Goal: Task Accomplishment & Management: Manage account settings

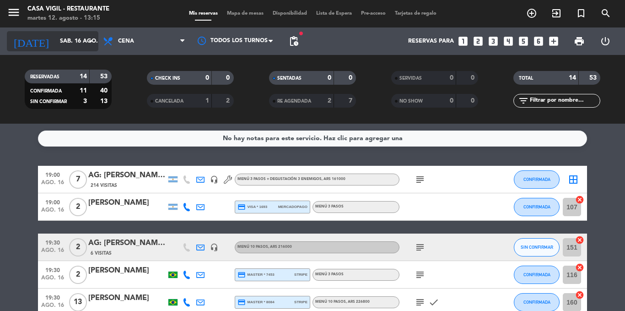
click at [72, 41] on input "sáb. 16 ago." at bounding box center [93, 41] width 77 height 16
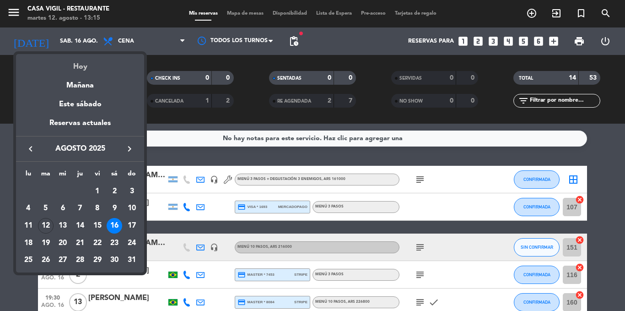
click at [79, 67] on div "Hoy" at bounding box center [80, 63] width 128 height 19
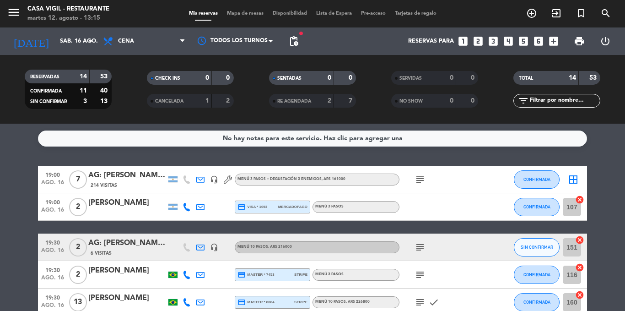
type input "[DATE]"
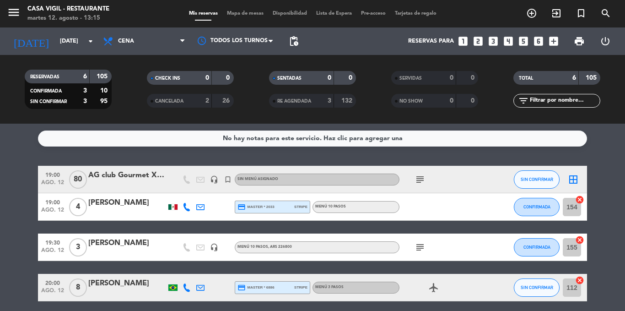
click at [417, 247] on icon "subject" at bounding box center [420, 247] width 11 height 11
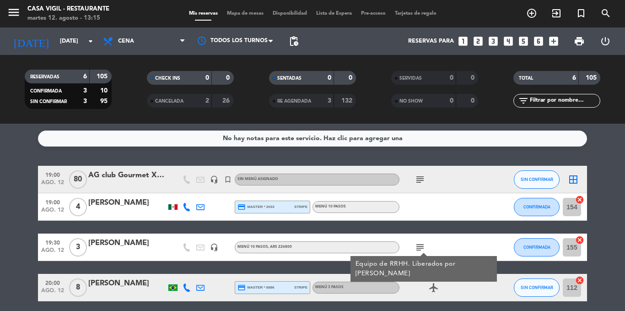
click at [417, 247] on icon "subject" at bounding box center [420, 247] width 11 height 11
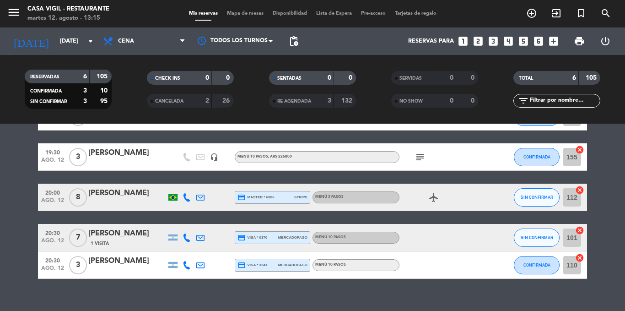
scroll to position [92, 0]
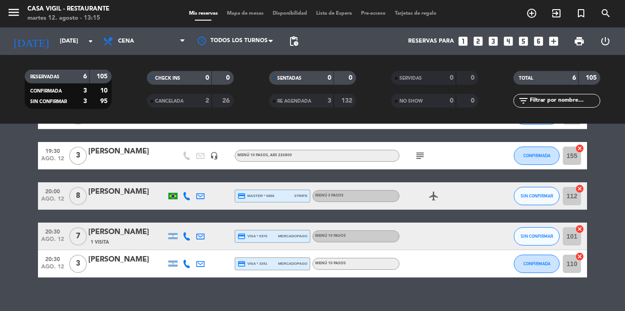
click at [58, 231] on span "20:30" at bounding box center [52, 231] width 23 height 11
click at [101, 233] on div "[PERSON_NAME]" at bounding box center [127, 232] width 78 height 12
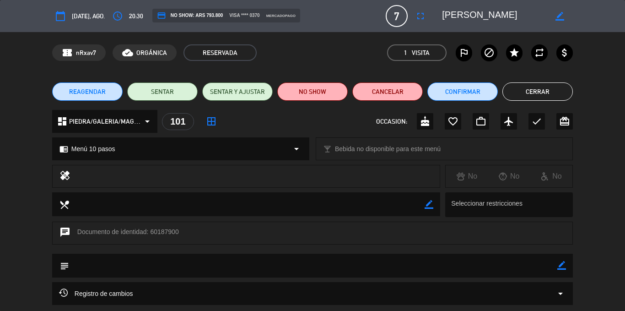
click at [561, 293] on icon "arrow_drop_down" at bounding box center [560, 293] width 11 height 11
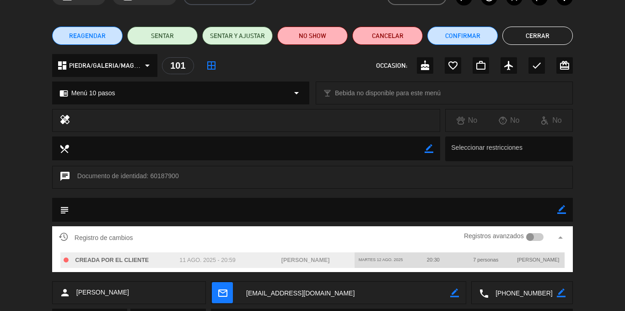
scroll to position [46, 0]
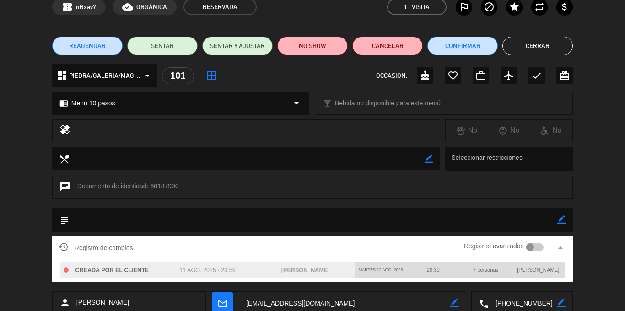
click at [533, 49] on button "Cerrar" at bounding box center [538, 46] width 70 height 18
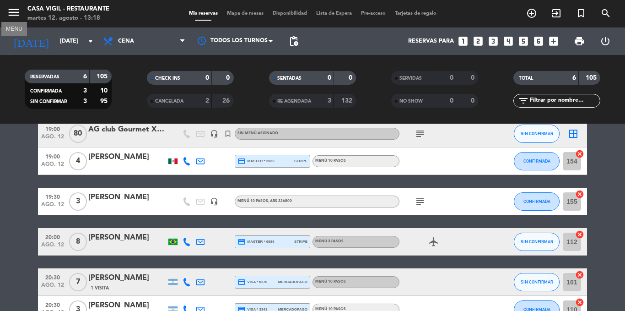
click at [14, 13] on icon "menu" at bounding box center [14, 12] width 14 height 14
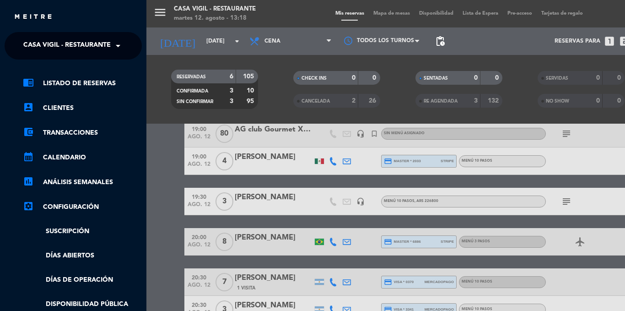
click at [58, 45] on span "Casa Vigil - Restaurante" at bounding box center [66, 45] width 87 height 19
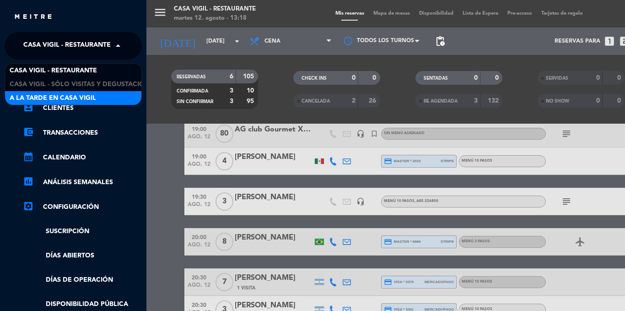
click at [59, 93] on span "A la tarde en Casa Vigil" at bounding box center [53, 98] width 87 height 11
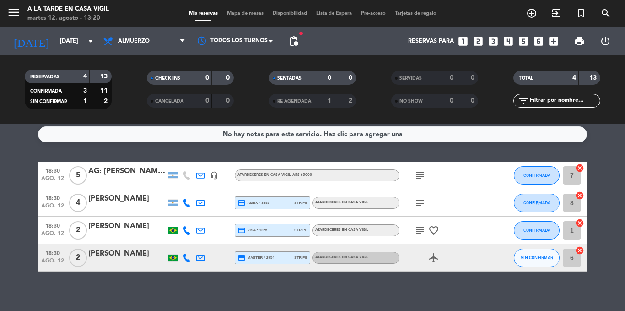
scroll to position [0, 0]
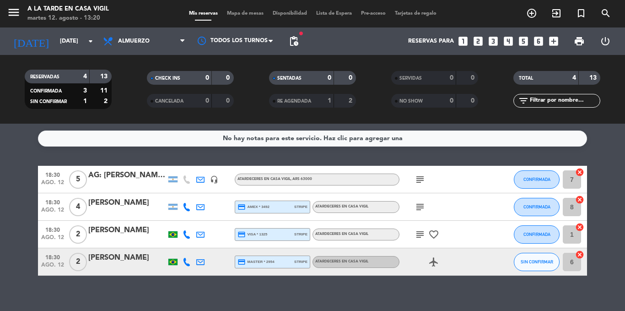
click at [372, 137] on div "No hay notas para este servicio. Haz clic para agregar una" at bounding box center [313, 138] width 180 height 11
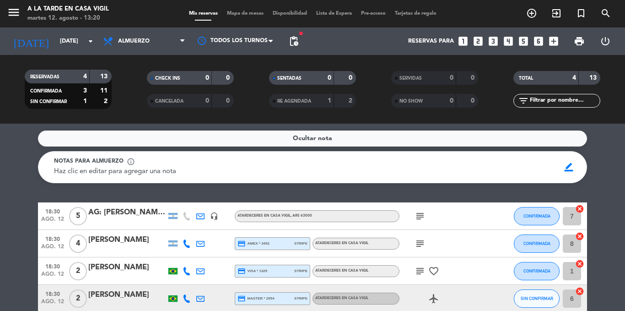
click at [372, 137] on div "Ocultar nota" at bounding box center [312, 138] width 549 height 16
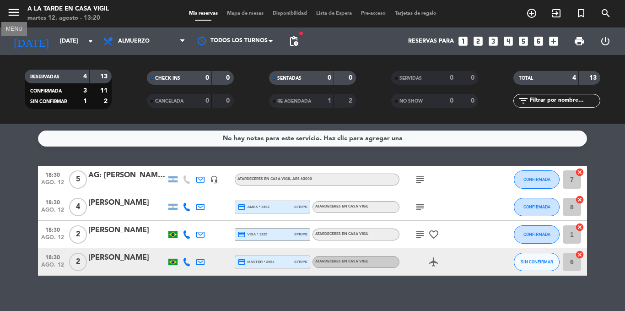
click at [9, 12] on icon "menu" at bounding box center [14, 12] width 14 height 14
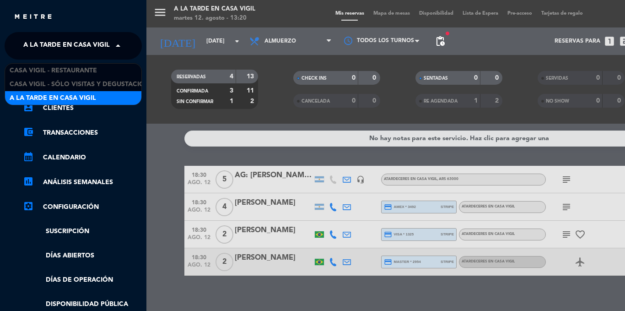
click at [40, 43] on span "A la tarde en Casa Vigil" at bounding box center [66, 45] width 87 height 19
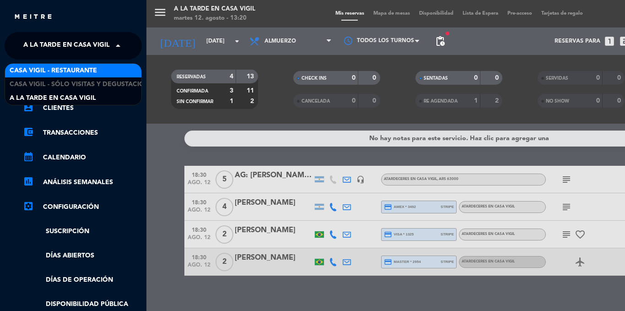
click at [59, 72] on span "Casa Vigil - Restaurante" at bounding box center [53, 70] width 87 height 11
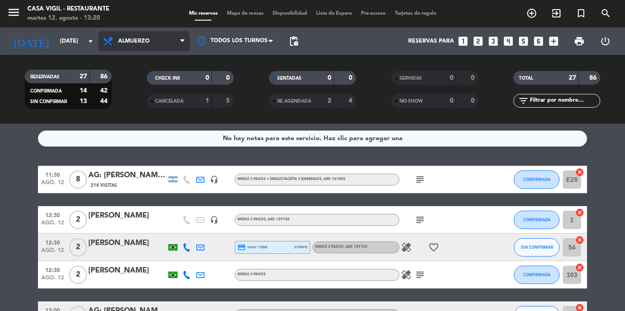
click at [139, 41] on span "Almuerzo" at bounding box center [134, 41] width 32 height 6
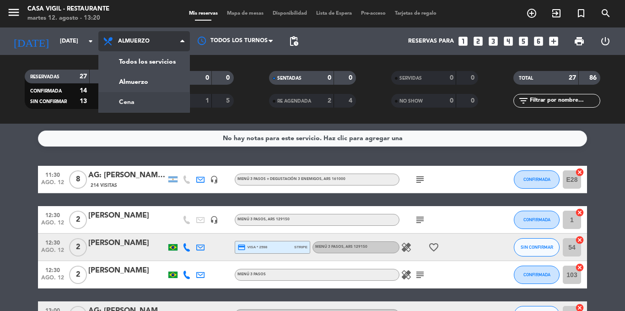
click at [133, 101] on div "menu Casa Vigil - Restaurante martes 12. agosto - 13:20 Mis reservas Mapa de me…" at bounding box center [312, 62] width 625 height 124
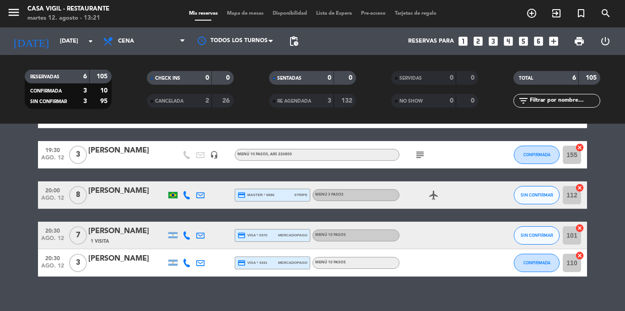
scroll to position [104, 0]
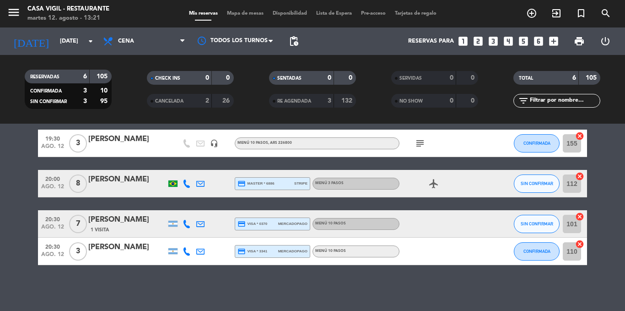
click at [117, 246] on div "[PERSON_NAME]" at bounding box center [127, 247] width 78 height 12
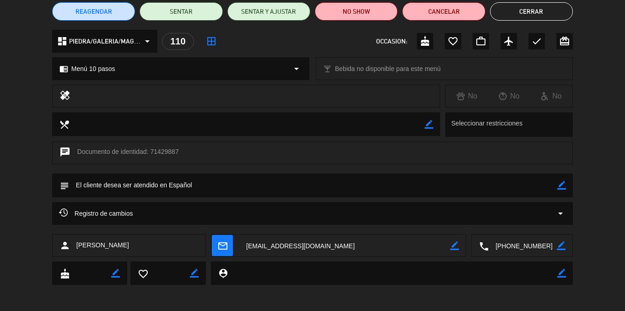
scroll to position [81, 0]
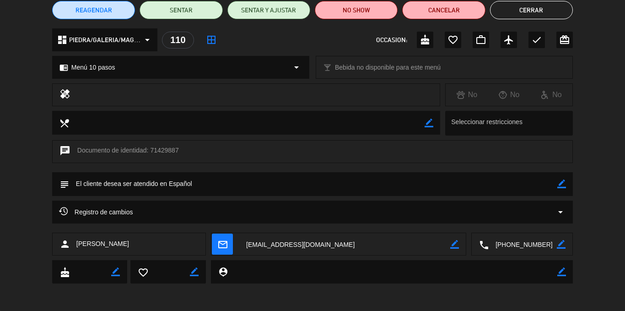
click at [562, 212] on icon "arrow_drop_down" at bounding box center [560, 211] width 11 height 11
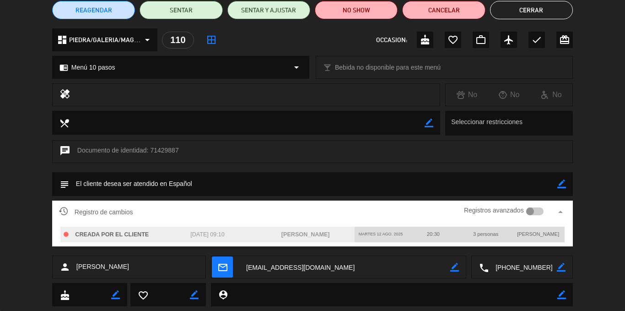
click at [541, 213] on div at bounding box center [535, 211] width 18 height 8
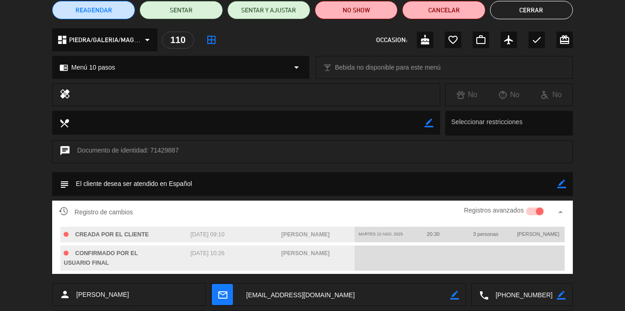
click at [562, 211] on icon "arrow_drop_up" at bounding box center [560, 211] width 11 height 11
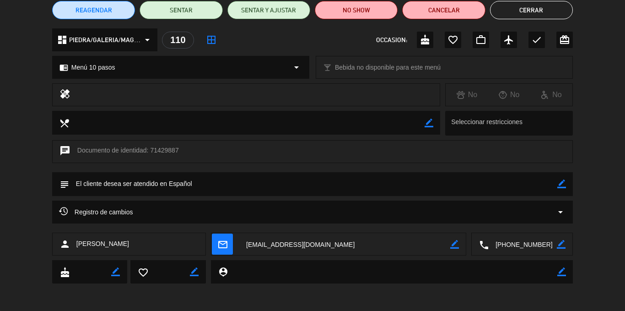
click at [537, 13] on button "Cerrar" at bounding box center [531, 10] width 83 height 18
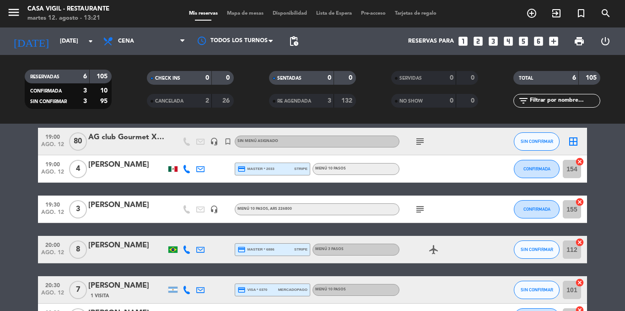
scroll to position [12, 0]
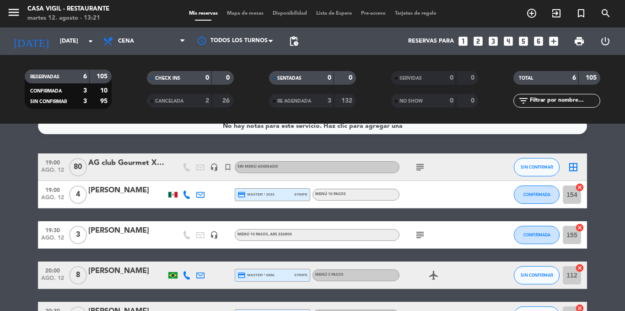
click at [419, 166] on icon "subject" at bounding box center [420, 167] width 11 height 11
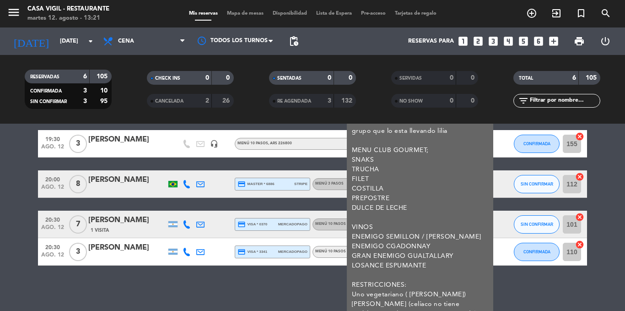
scroll to position [105, 0]
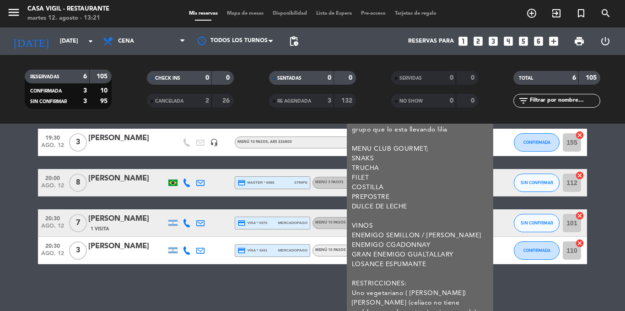
click at [508, 283] on div "No hay notas para este servicio. Haz clic para agregar una 19:00 [DATE] AG club…" at bounding box center [312, 217] width 625 height 187
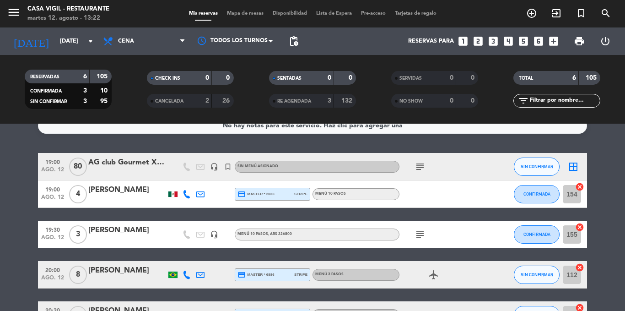
scroll to position [12, 0]
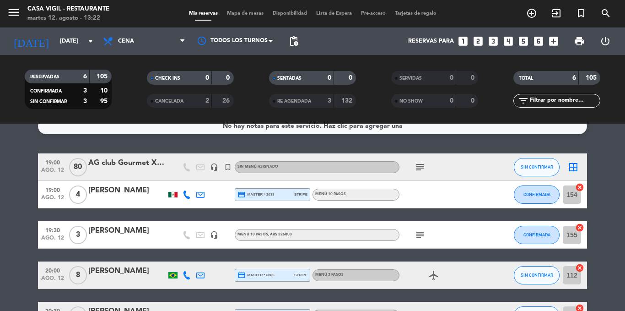
click at [419, 234] on icon "subject" at bounding box center [420, 234] width 11 height 11
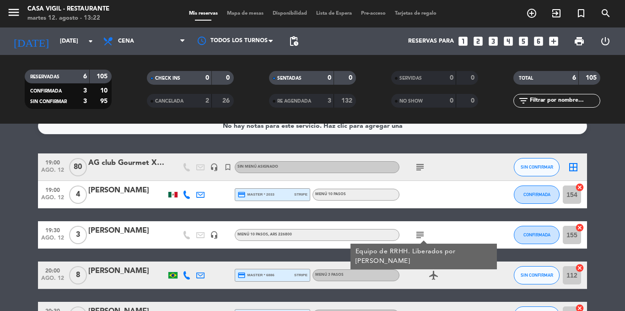
click at [419, 234] on icon "subject" at bounding box center [420, 234] width 11 height 11
